Goal: Task Accomplishment & Management: Manage account settings

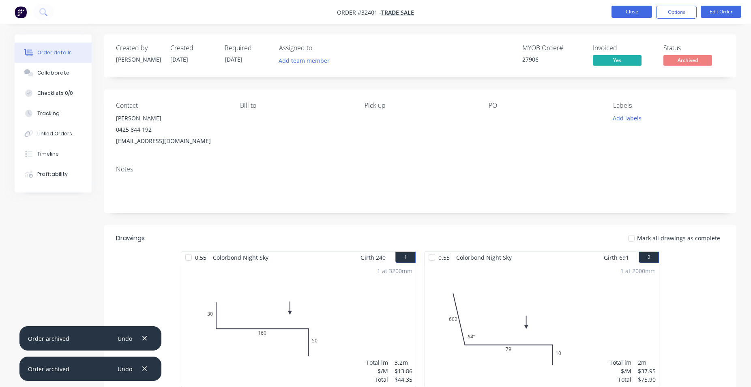
click at [644, 11] on button "Close" at bounding box center [631, 12] width 41 height 12
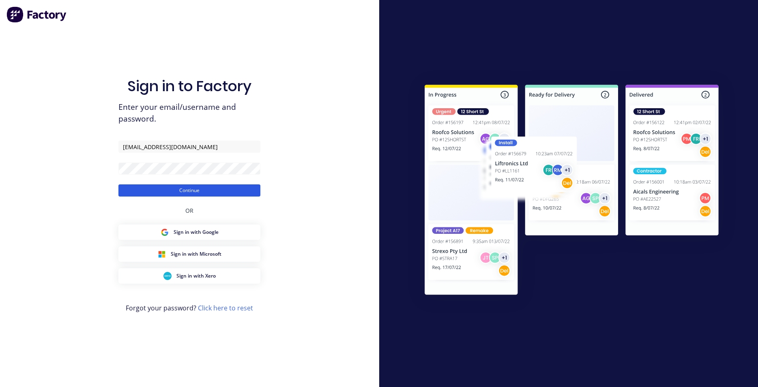
click at [176, 191] on button "Continue" at bounding box center [189, 190] width 142 height 12
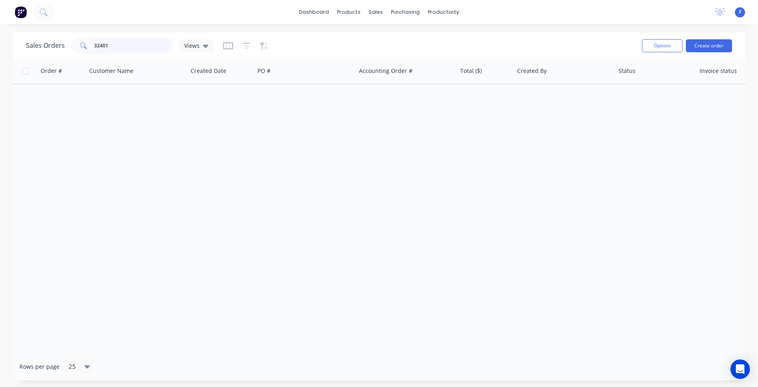
click at [147, 48] on input "32401" at bounding box center [133, 46] width 79 height 16
type input "3"
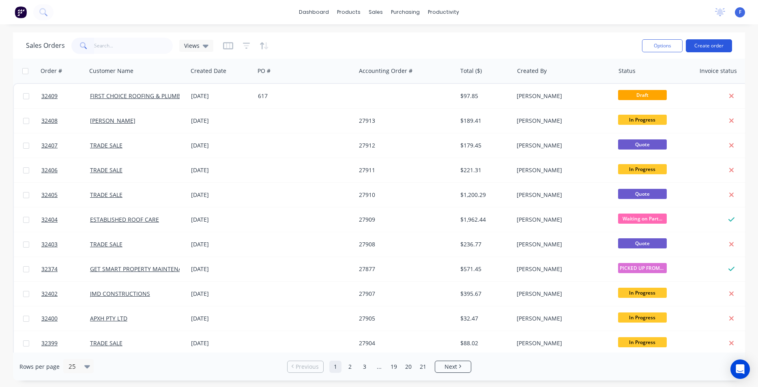
click at [714, 45] on button "Create order" at bounding box center [709, 45] width 46 height 13
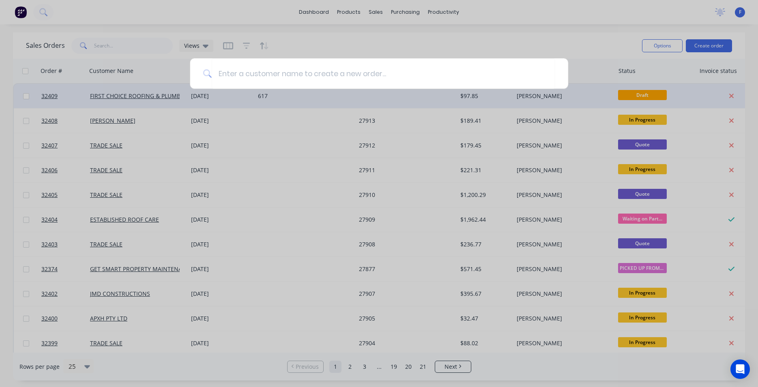
drag, startPoint x: 609, startPoint y: 73, endPoint x: 582, endPoint y: 100, distance: 38.4
click at [607, 80] on div at bounding box center [379, 193] width 758 height 387
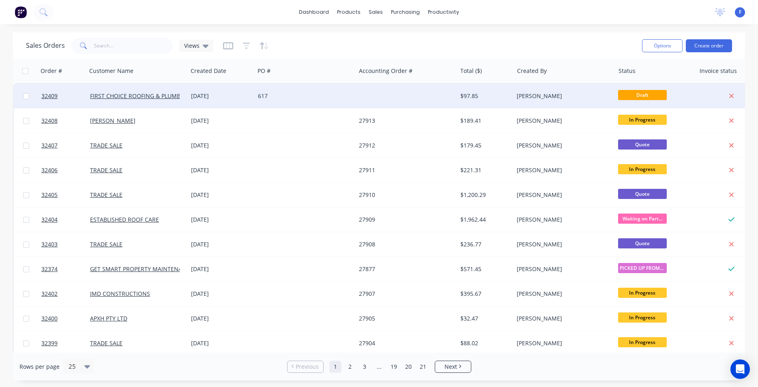
click at [583, 100] on div "[PERSON_NAME]" at bounding box center [563, 96] width 101 height 24
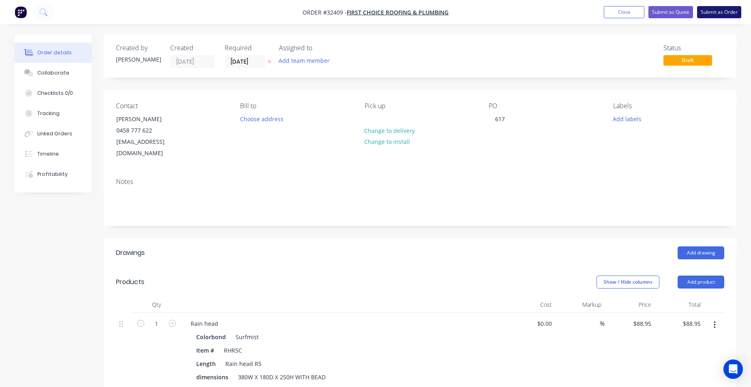
click at [719, 15] on button "Submit as Order" at bounding box center [719, 12] width 44 height 12
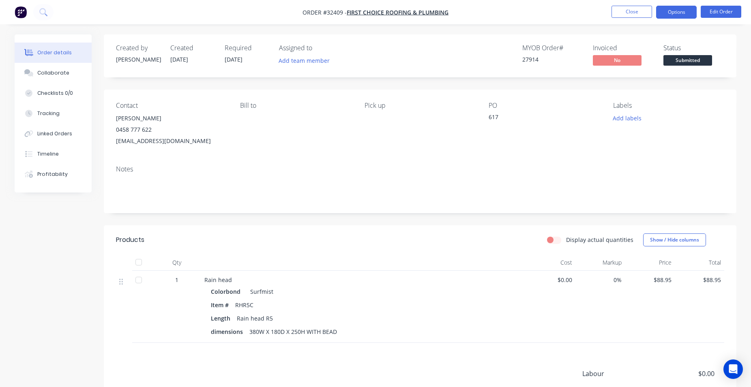
click at [675, 15] on button "Options" at bounding box center [676, 12] width 41 height 13
click at [742, 89] on div "Order details Collaborate Checklists 0/0 Tracking Linked Orders Timeline Profit…" at bounding box center [375, 260] width 738 height 453
click at [682, 16] on button "Options" at bounding box center [676, 12] width 41 height 13
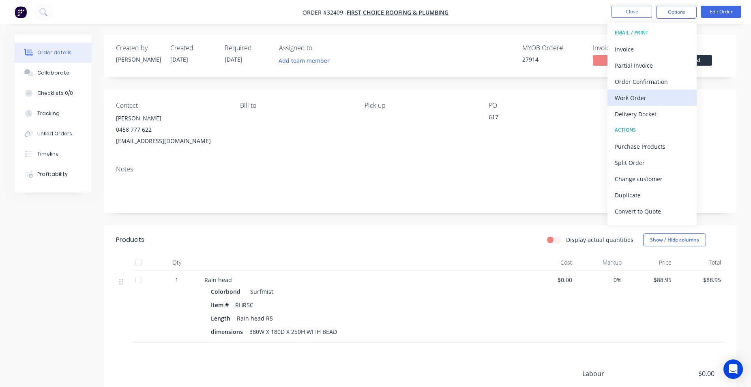
click at [654, 94] on div "Work Order" at bounding box center [652, 98] width 75 height 12
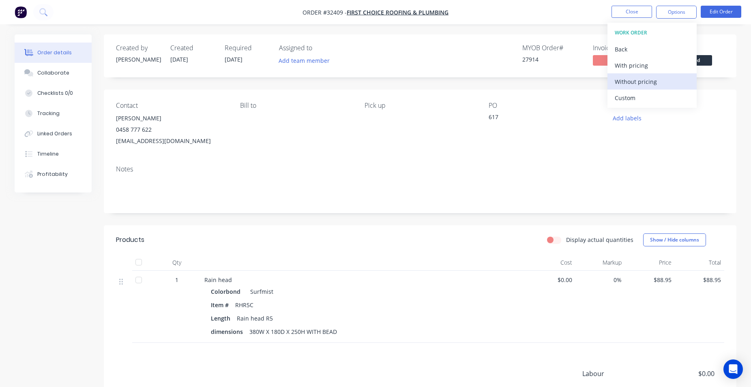
click at [656, 82] on div "Without pricing" at bounding box center [652, 82] width 75 height 12
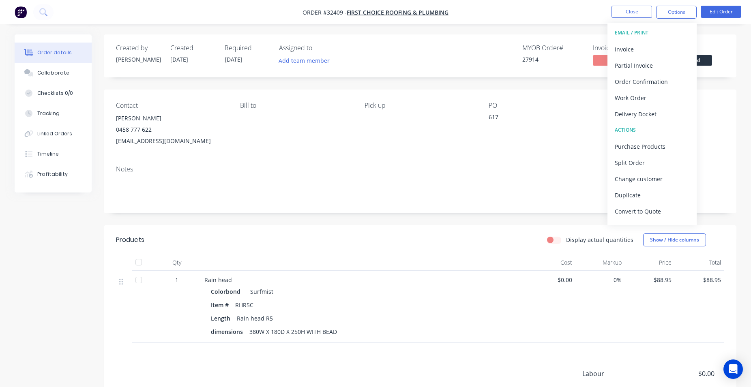
drag, startPoint x: 719, startPoint y: 75, endPoint x: 712, endPoint y: 66, distance: 11.3
click at [719, 75] on div "Created by [PERSON_NAME] Created [DATE] Required [DATE] Assigned to Add team me…" at bounding box center [420, 55] width 632 height 43
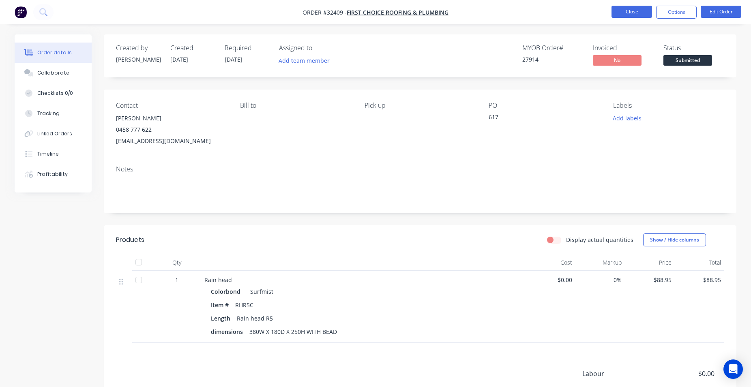
click at [637, 13] on button "Close" at bounding box center [631, 12] width 41 height 12
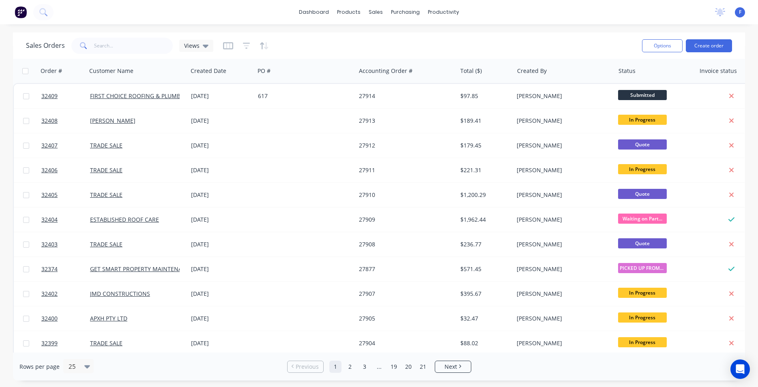
click at [17, 13] on img at bounding box center [21, 12] width 12 height 12
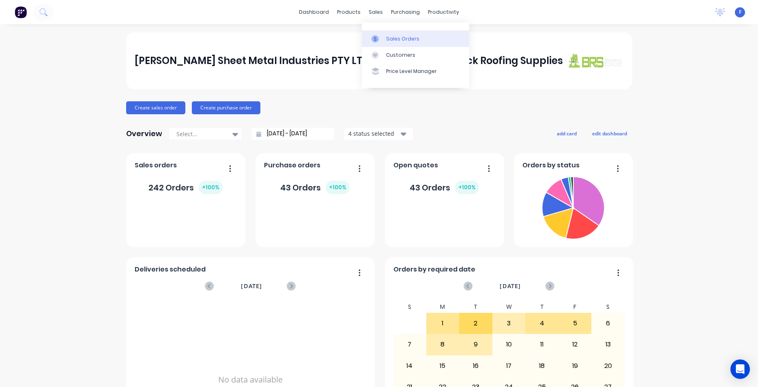
click at [397, 42] on div "Sales Orders" at bounding box center [402, 38] width 33 height 7
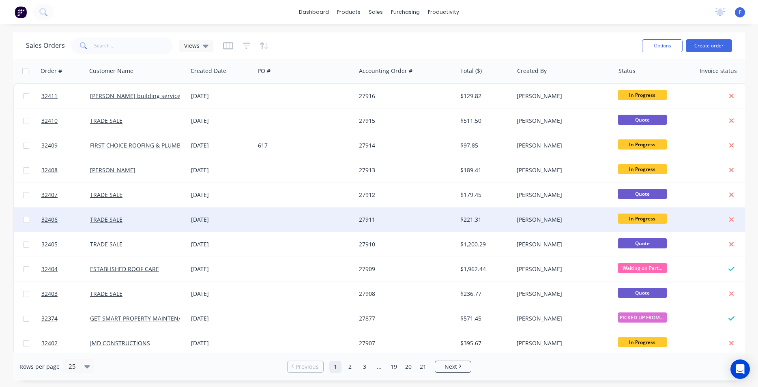
click at [631, 221] on span "In Progress" at bounding box center [642, 219] width 49 height 10
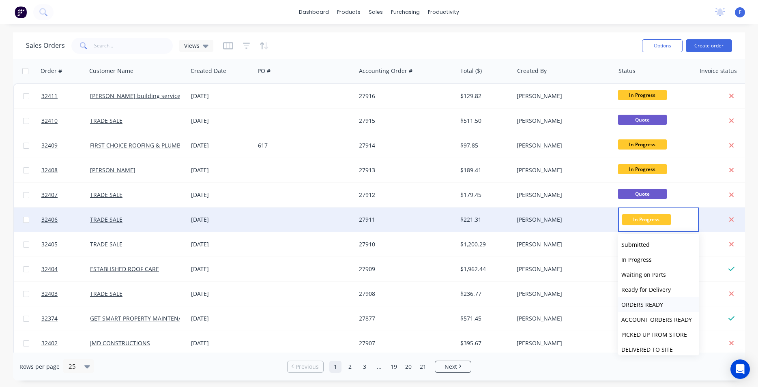
click at [648, 305] on span "ORDERS READY" at bounding box center [642, 305] width 42 height 8
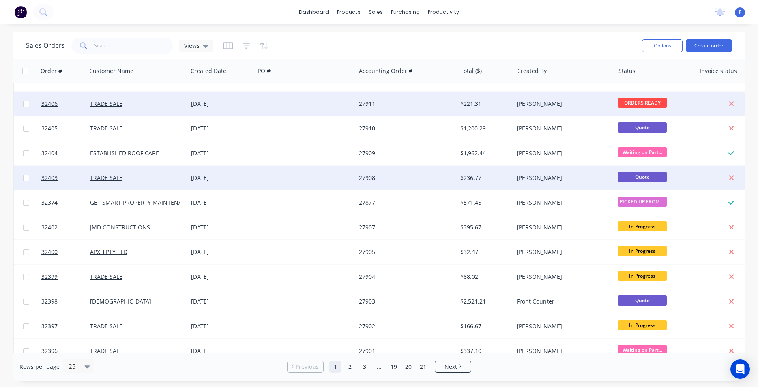
scroll to position [139, 0]
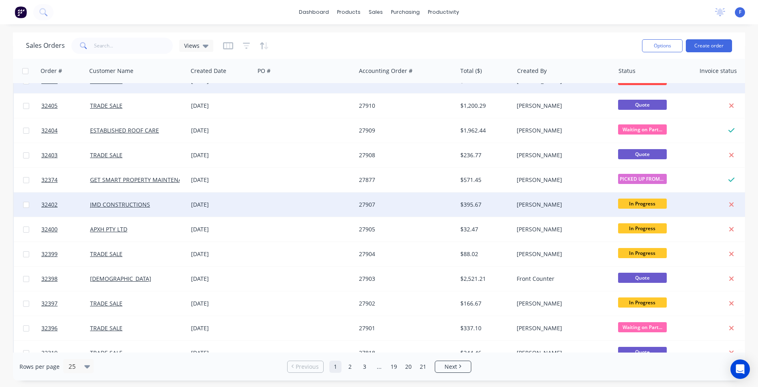
click at [642, 204] on span "In Progress" at bounding box center [642, 204] width 49 height 10
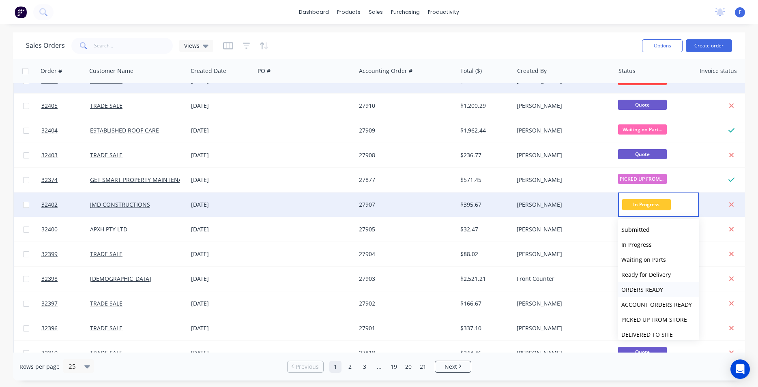
click at [646, 290] on span "ORDERS READY" at bounding box center [642, 290] width 42 height 8
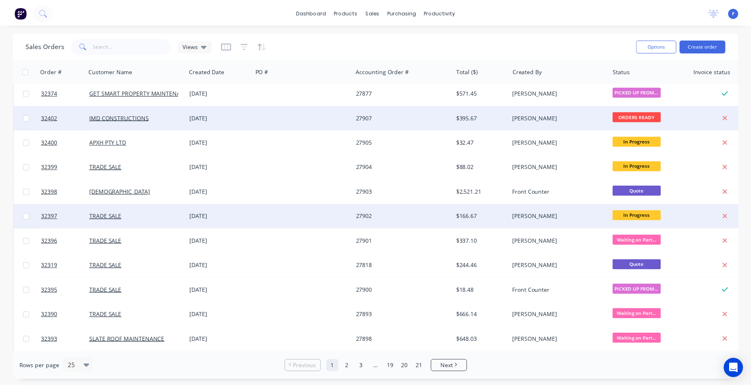
scroll to position [231, 0]
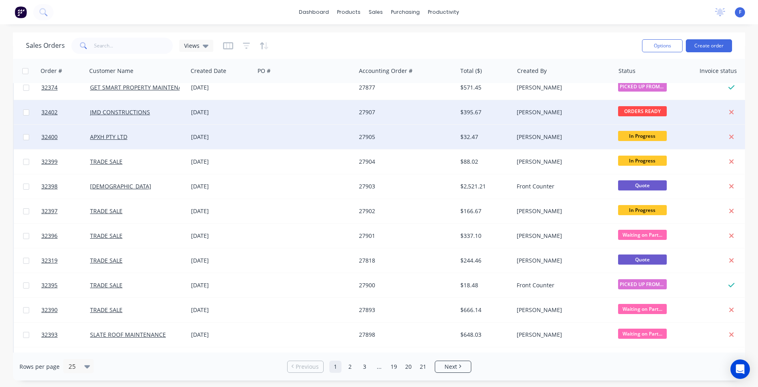
click at [655, 137] on span "In Progress" at bounding box center [642, 136] width 49 height 10
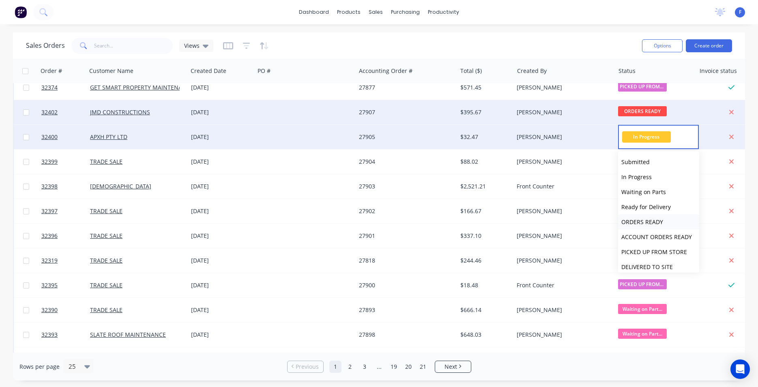
click at [649, 221] on span "ORDERS READY" at bounding box center [642, 222] width 42 height 8
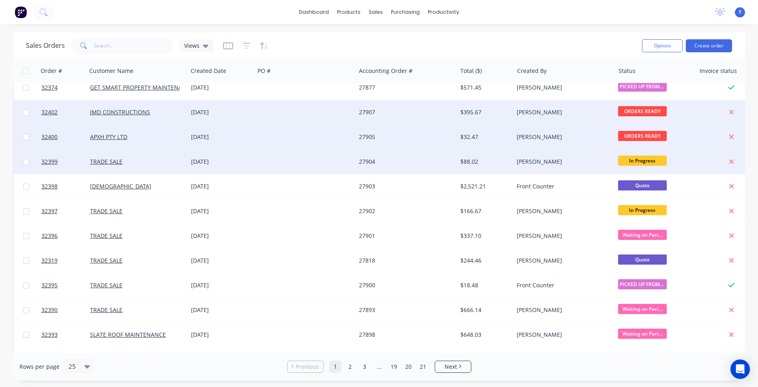
click at [635, 161] on span "In Progress" at bounding box center [642, 161] width 49 height 10
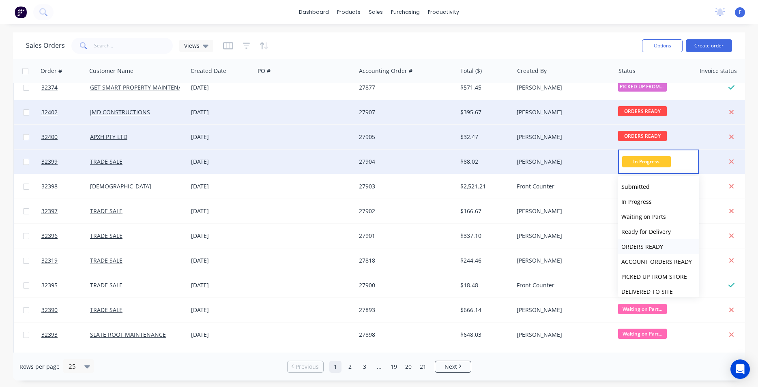
click at [647, 246] on span "ORDERS READY" at bounding box center [642, 247] width 42 height 8
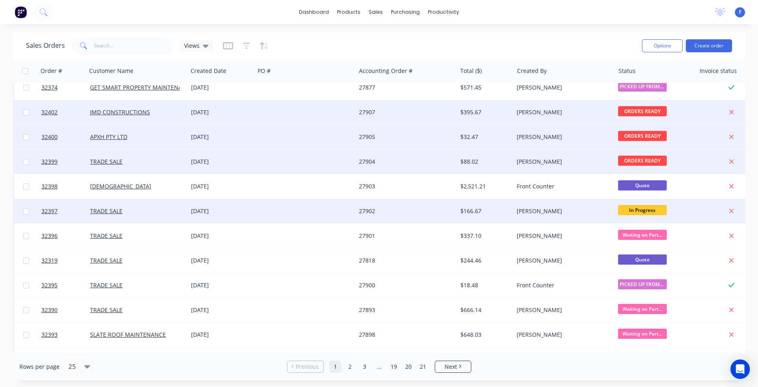
click at [647, 210] on span "In Progress" at bounding box center [642, 210] width 49 height 10
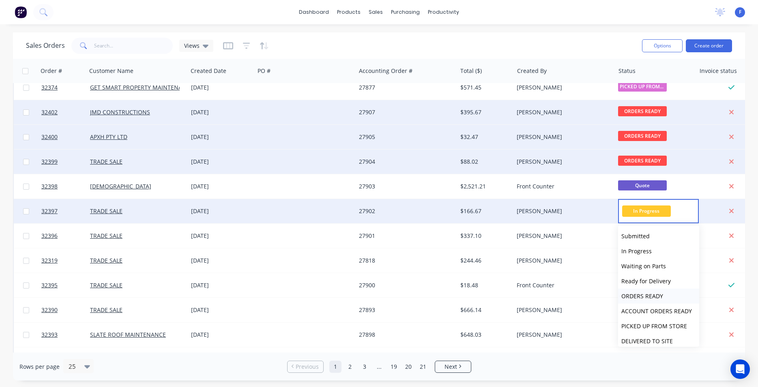
click at [645, 296] on span "ORDERS READY" at bounding box center [642, 296] width 42 height 8
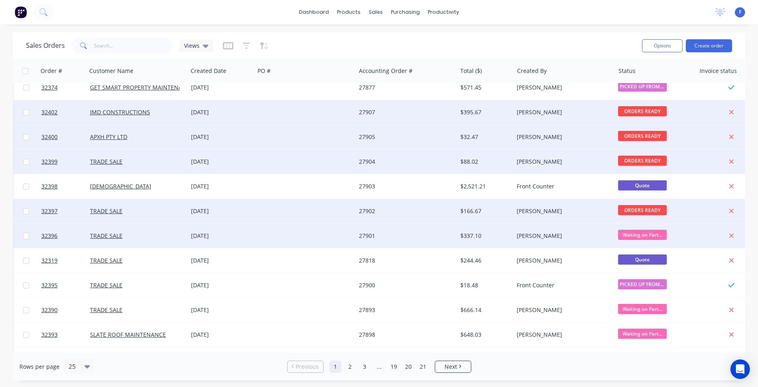
click at [152, 229] on div "TRADE SALE" at bounding box center [137, 236] width 101 height 24
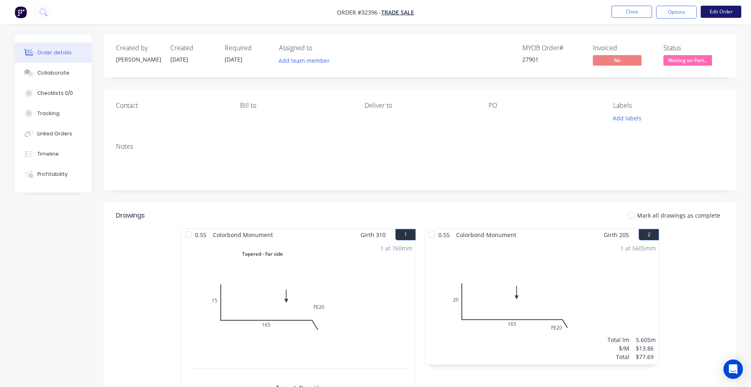
click at [727, 13] on button "Edit Order" at bounding box center [721, 12] width 41 height 12
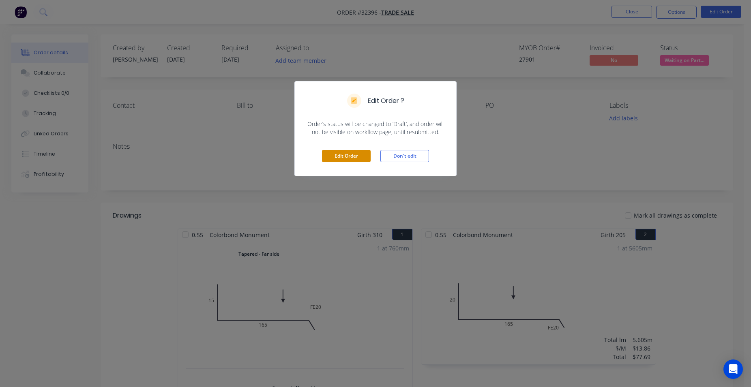
click at [348, 154] on button "Edit Order" at bounding box center [346, 156] width 49 height 12
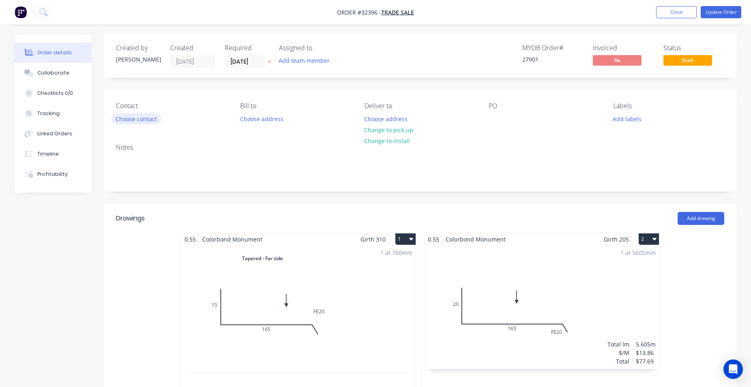
click at [150, 118] on button "Choose contact" at bounding box center [136, 118] width 50 height 11
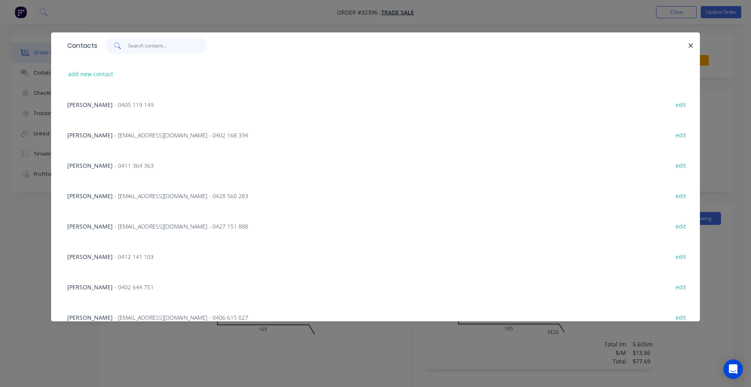
click at [144, 51] on input "text" at bounding box center [167, 46] width 79 height 16
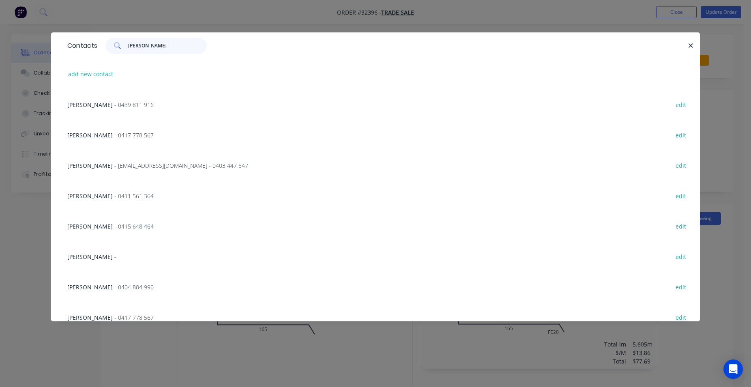
type input "[PERSON_NAME]"
click at [675, 255] on button "edit" at bounding box center [680, 256] width 19 height 11
select select "AU"
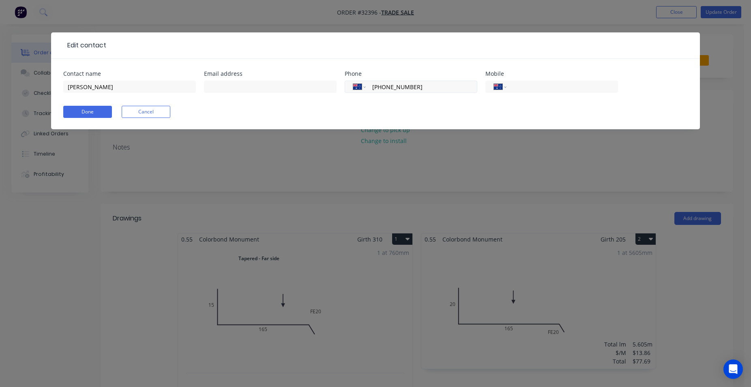
click at [432, 90] on input "[PHONE_NUMBER]" at bounding box center [419, 86] width 97 height 9
type input "0"
click at [525, 84] on input "tel" at bounding box center [560, 86] width 97 height 9
type input "0422 855 626"
click at [96, 108] on button "Done" at bounding box center [87, 112] width 49 height 12
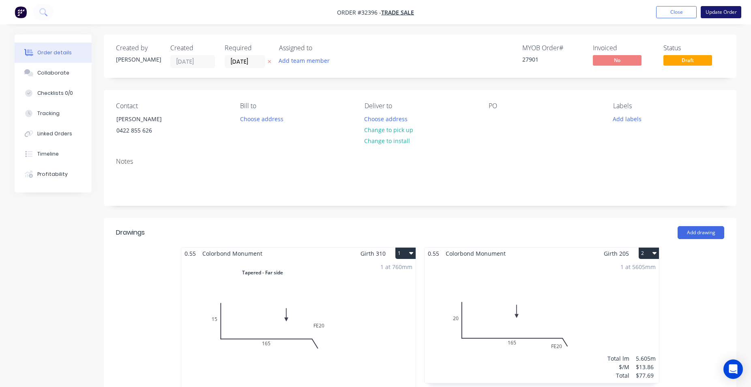
click at [718, 14] on button "Update Order" at bounding box center [721, 12] width 41 height 12
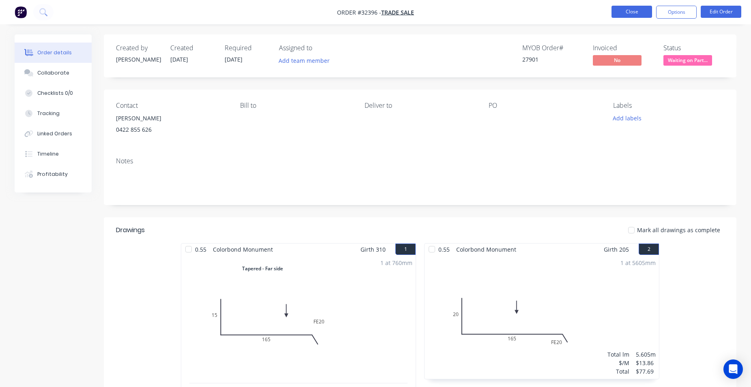
click at [623, 11] on button "Close" at bounding box center [631, 12] width 41 height 12
